Goal: Task Accomplishment & Management: Manage account settings

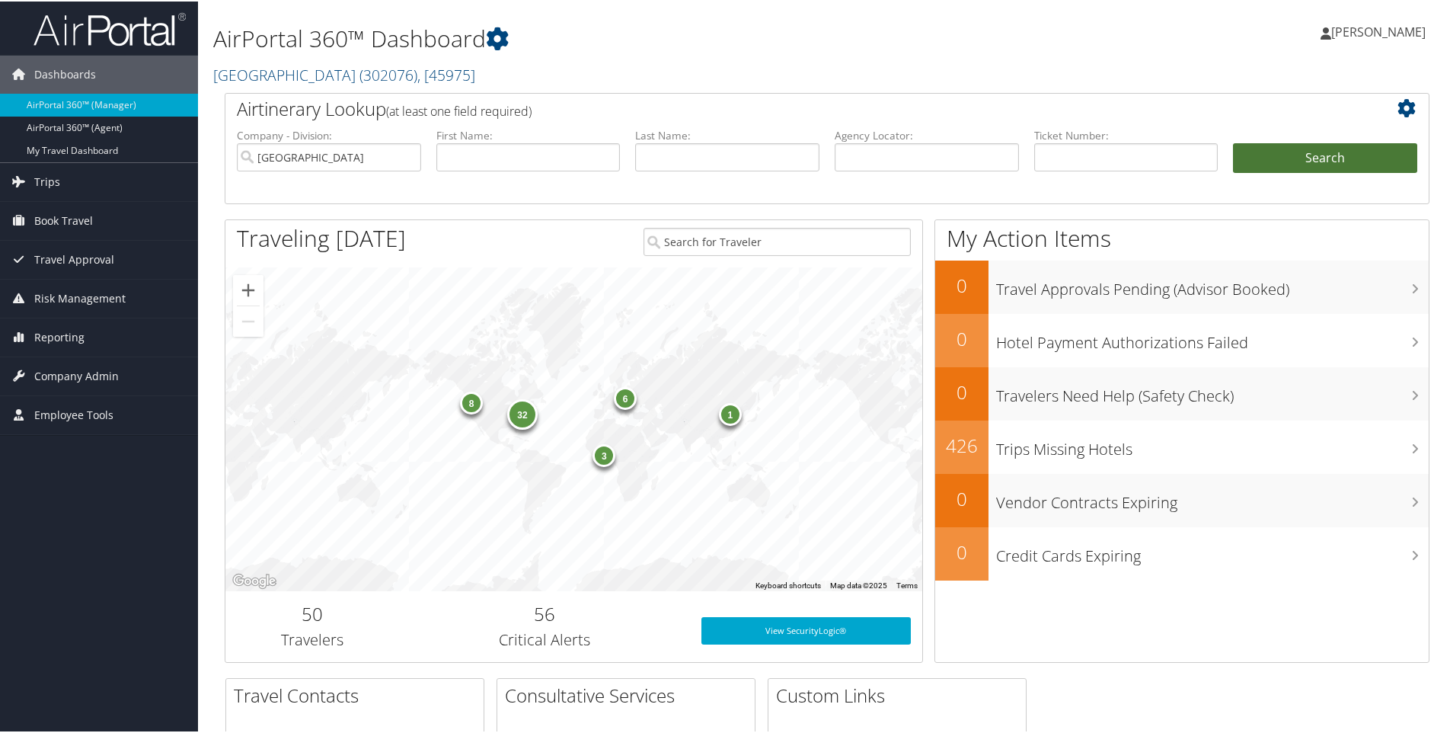
click at [1274, 163] on button "Search" at bounding box center [1325, 157] width 184 height 30
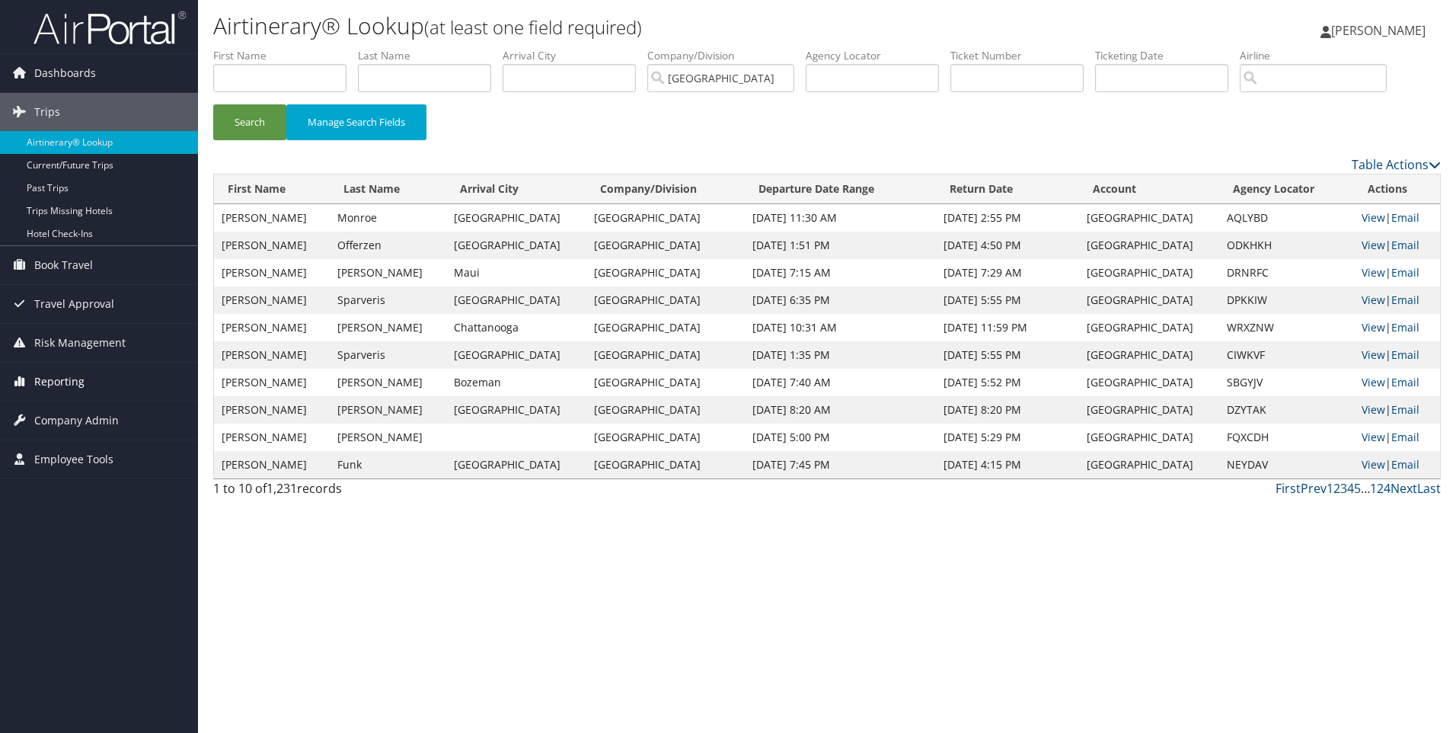
click at [69, 382] on span "Reporting" at bounding box center [59, 382] width 50 height 38
click at [68, 507] on span "Company Admin" at bounding box center [76, 512] width 85 height 38
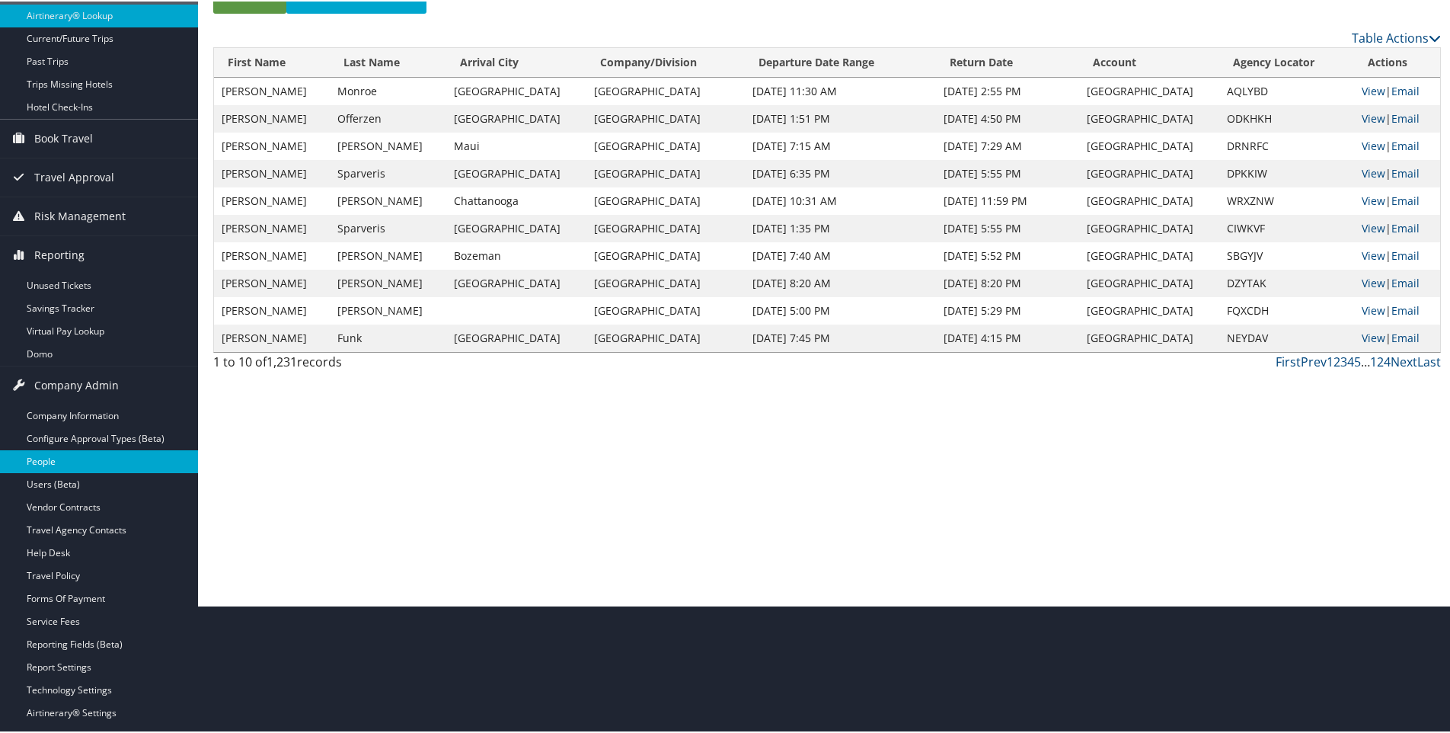
scroll to position [152, 0]
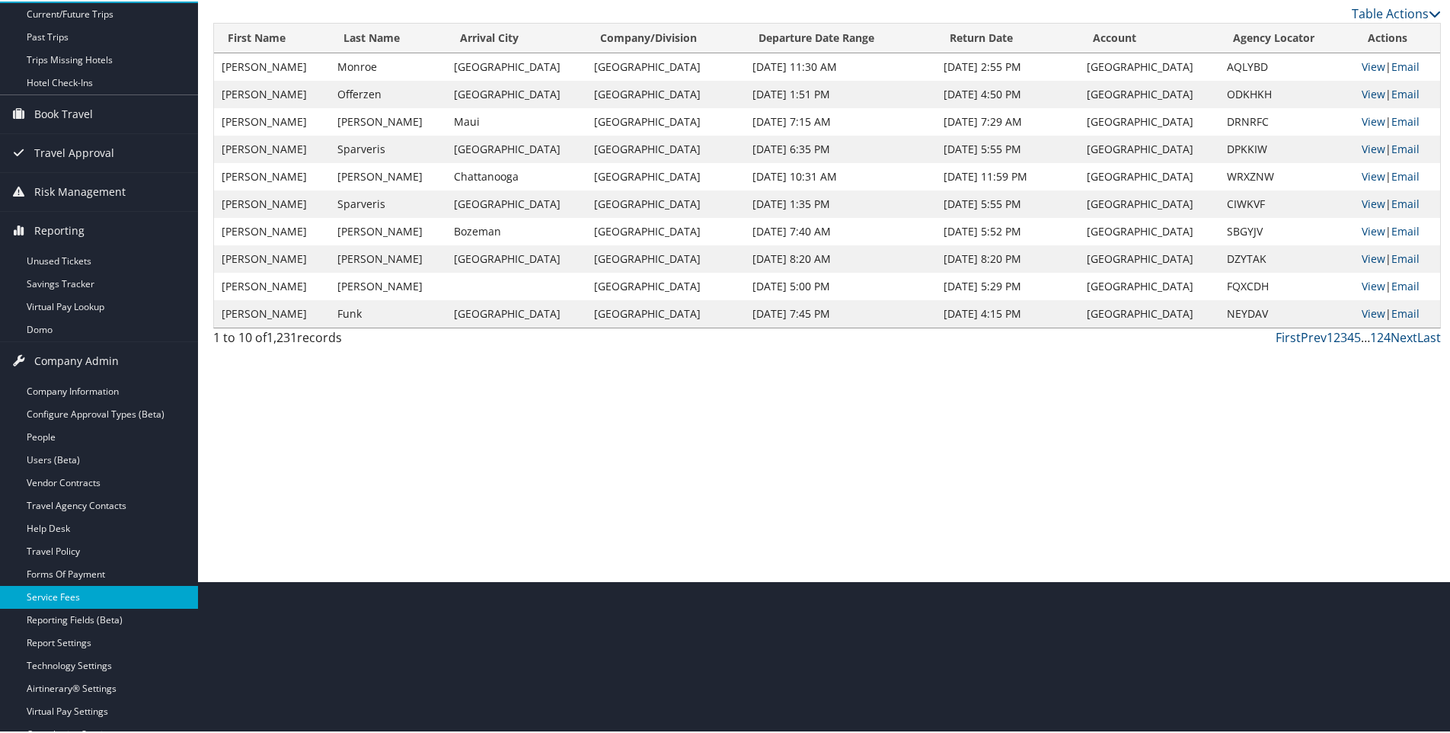
click at [84, 596] on link "Service Fees" at bounding box center [99, 595] width 198 height 23
